Goal: Information Seeking & Learning: Find specific fact

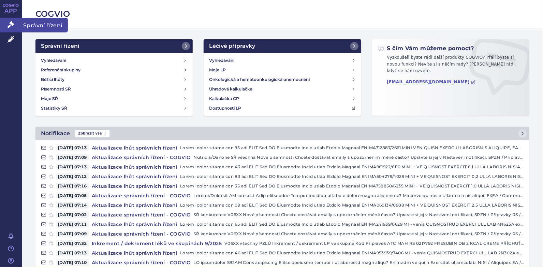
click at [6, 24] on link "Správní řízení" at bounding box center [11, 25] width 22 height 14
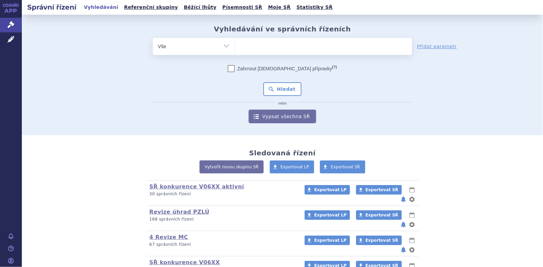
click at [249, 46] on ul at bounding box center [323, 45] width 177 height 14
click at [235, 46] on select at bounding box center [235, 46] width 0 height 17
type input "nu"
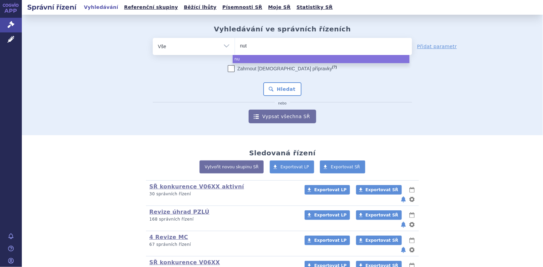
type input "nutr"
type input "nutri"
type input "nutril"
type input "nutrilon"
select select "nutrilon"
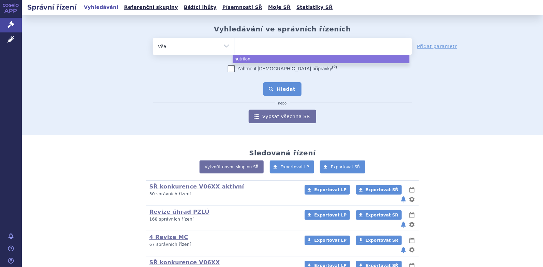
click at [279, 83] on button "Hledat" at bounding box center [283, 89] width 39 height 14
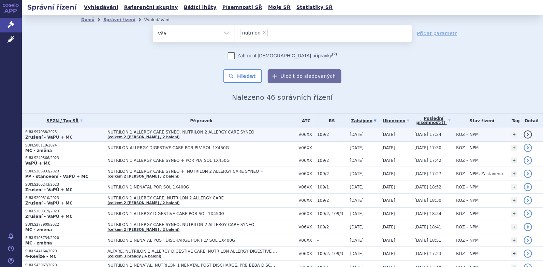
click at [388, 133] on span "[DATE]" at bounding box center [389, 134] width 14 height 5
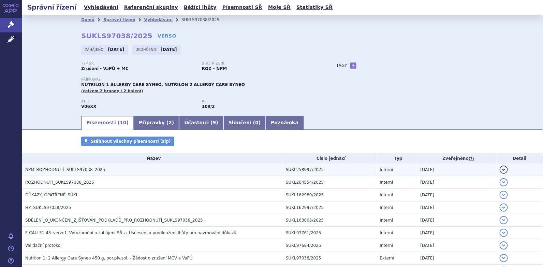
drag, startPoint x: 417, startPoint y: 170, endPoint x: 499, endPoint y: 173, distance: 82.3
click at [500, 173] on button "detail" at bounding box center [504, 170] width 8 height 8
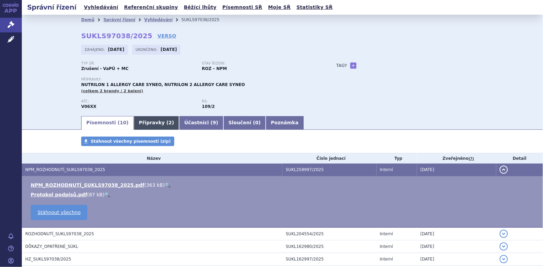
click at [136, 120] on link "Přípravky ( 2 )" at bounding box center [156, 123] width 45 height 14
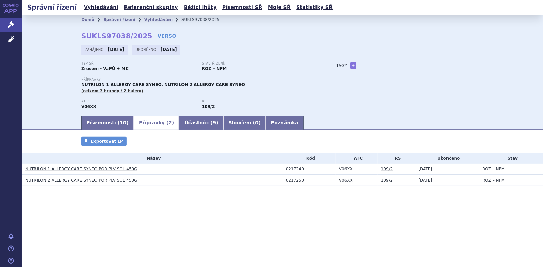
click at [81, 170] on link "NUTRILON 1 ALLERGY CARE SYNEO POR PLV SOL 450G" at bounding box center [81, 169] width 112 height 5
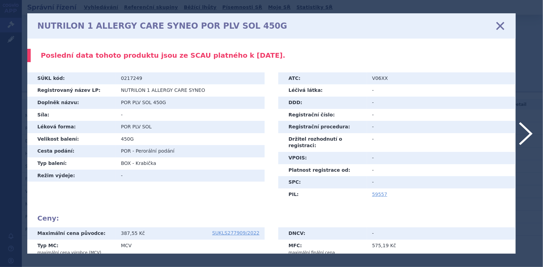
click at [503, 27] on icon at bounding box center [501, 26] width 14 height 14
click at [499, 26] on icon at bounding box center [501, 26] width 14 height 14
